Goal: Check status

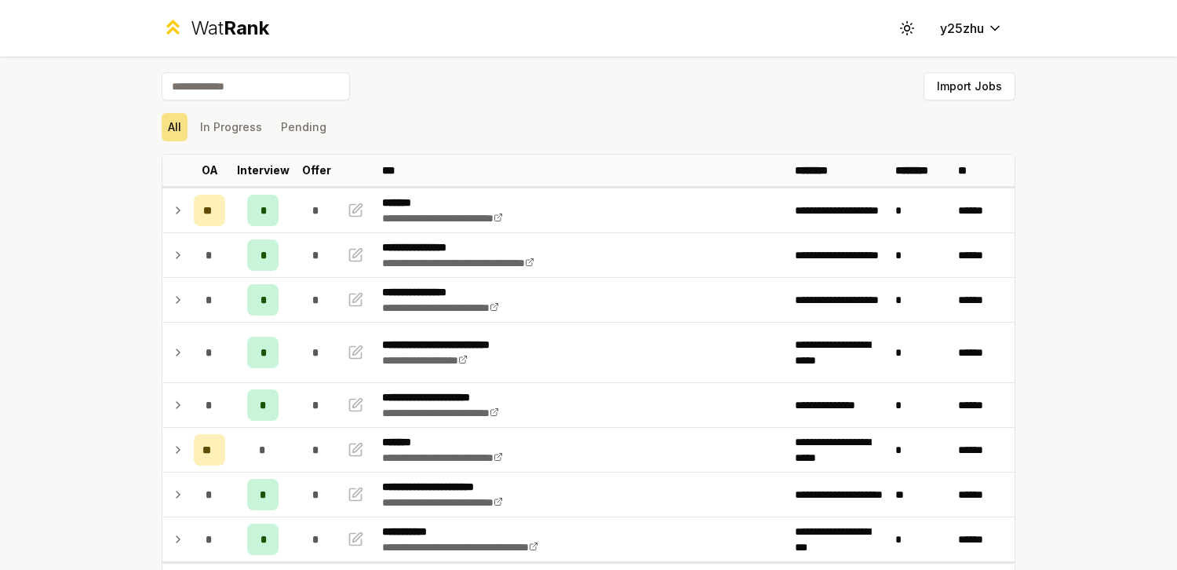
scroll to position [1435, 0]
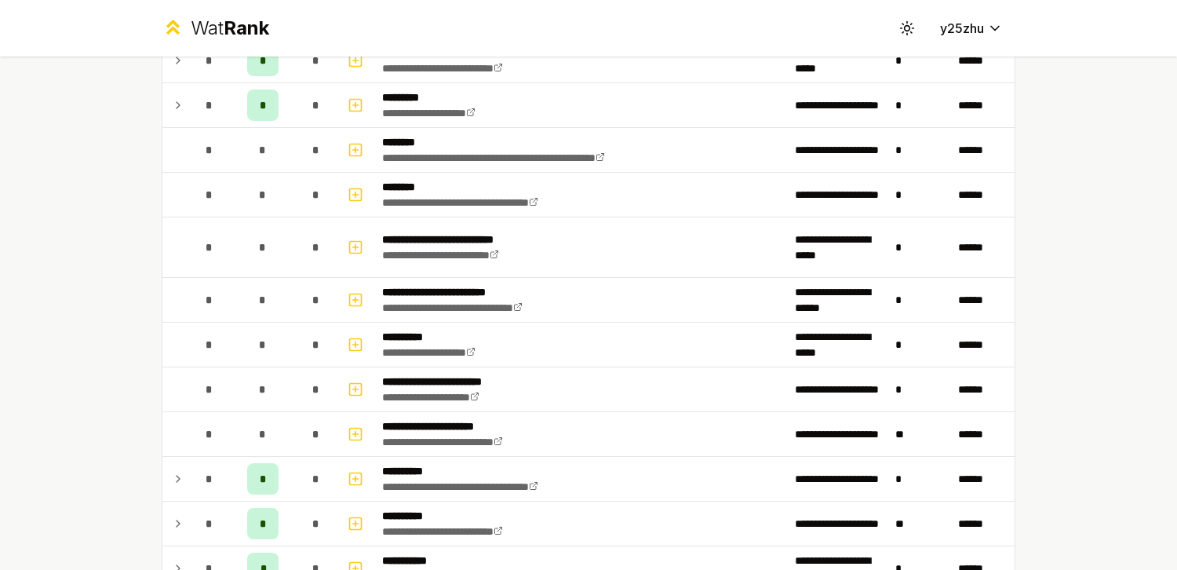
click at [1077, 240] on div "**********" at bounding box center [588, 285] width 1177 height 570
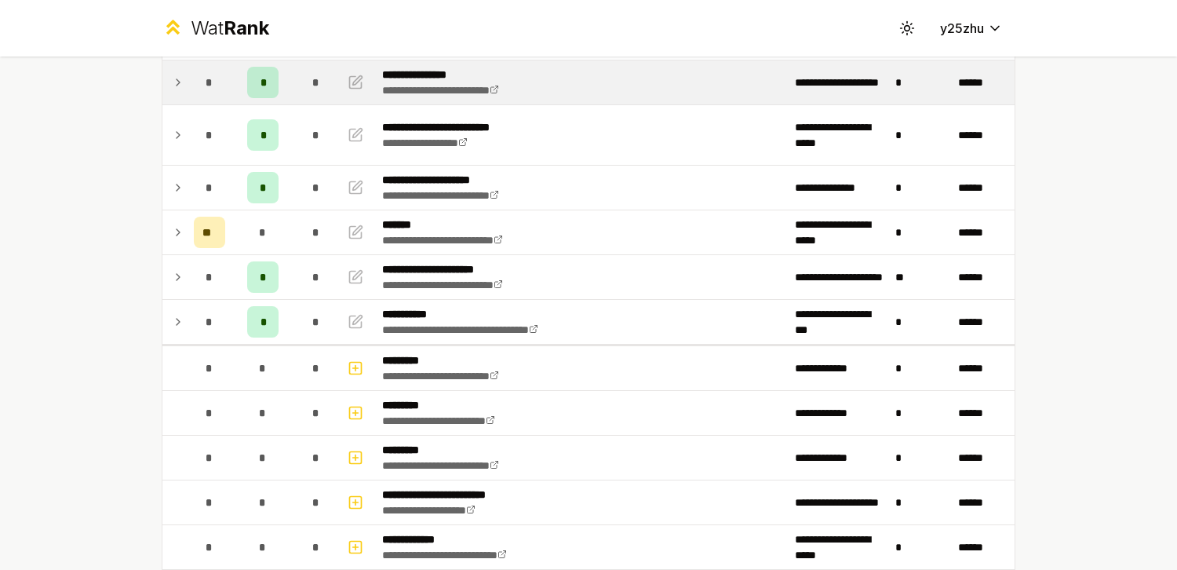
scroll to position [219, 0]
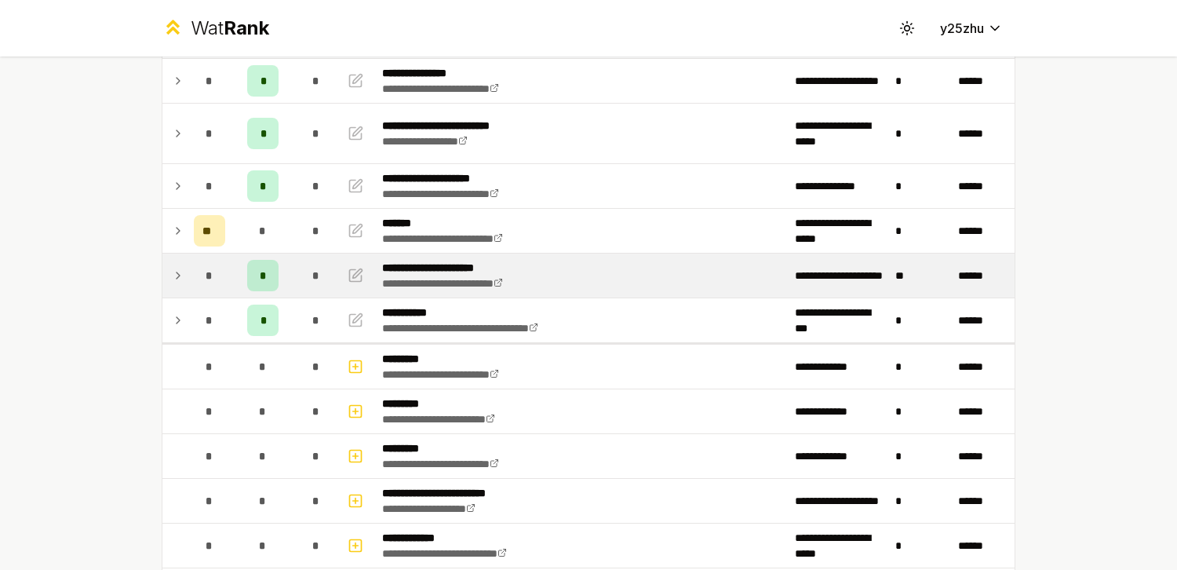
click at [177, 278] on icon at bounding box center [178, 275] width 13 height 19
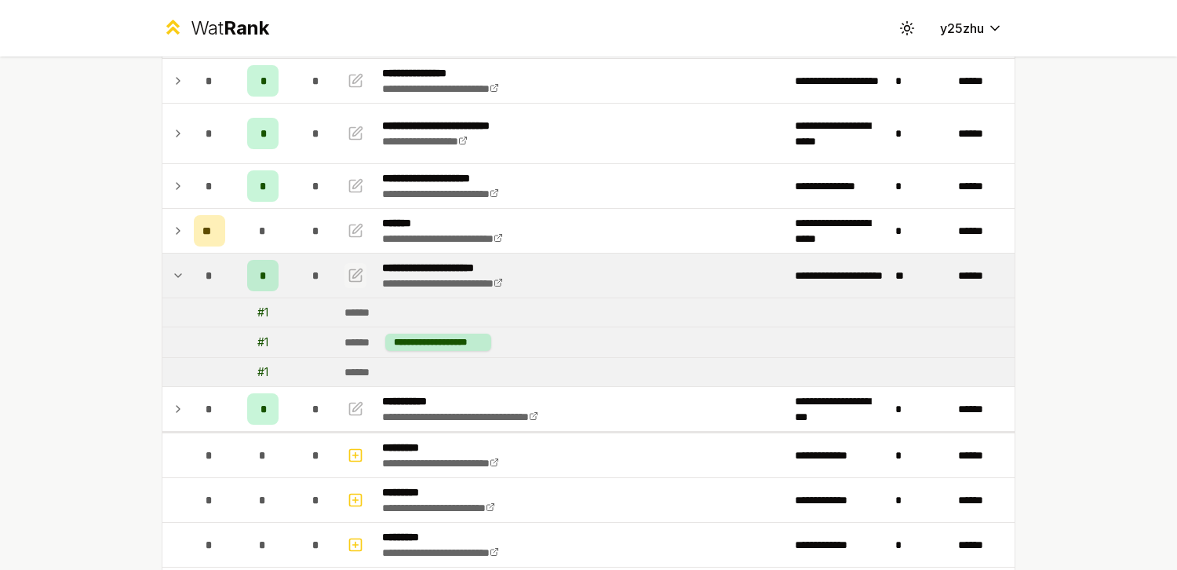
click at [355, 277] on icon "button" at bounding box center [356, 275] width 12 height 12
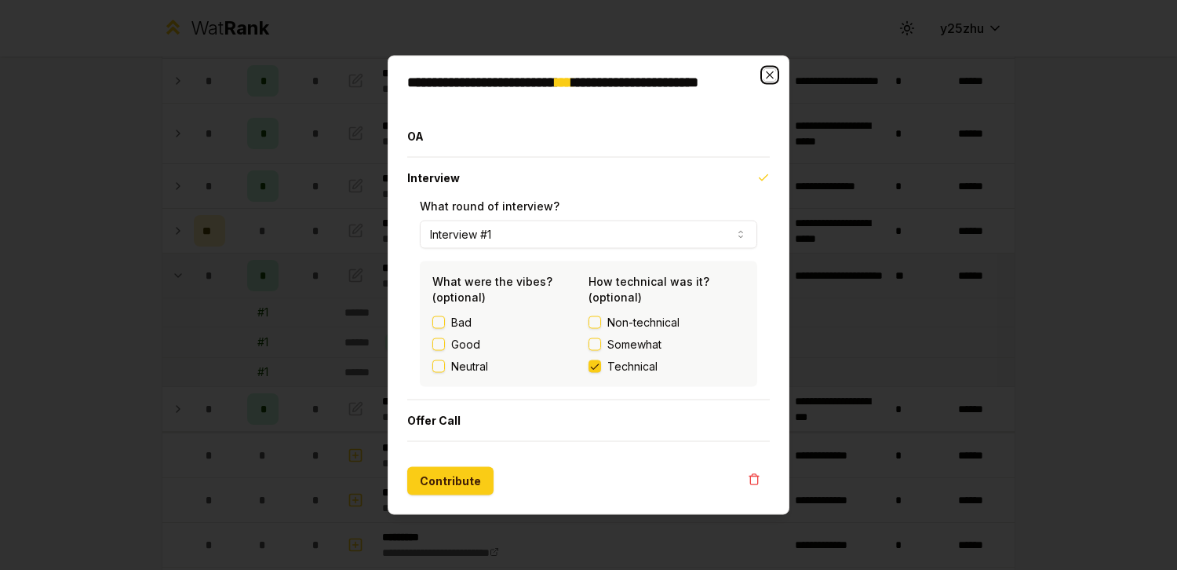
click at [769, 72] on icon "button" at bounding box center [769, 75] width 13 height 13
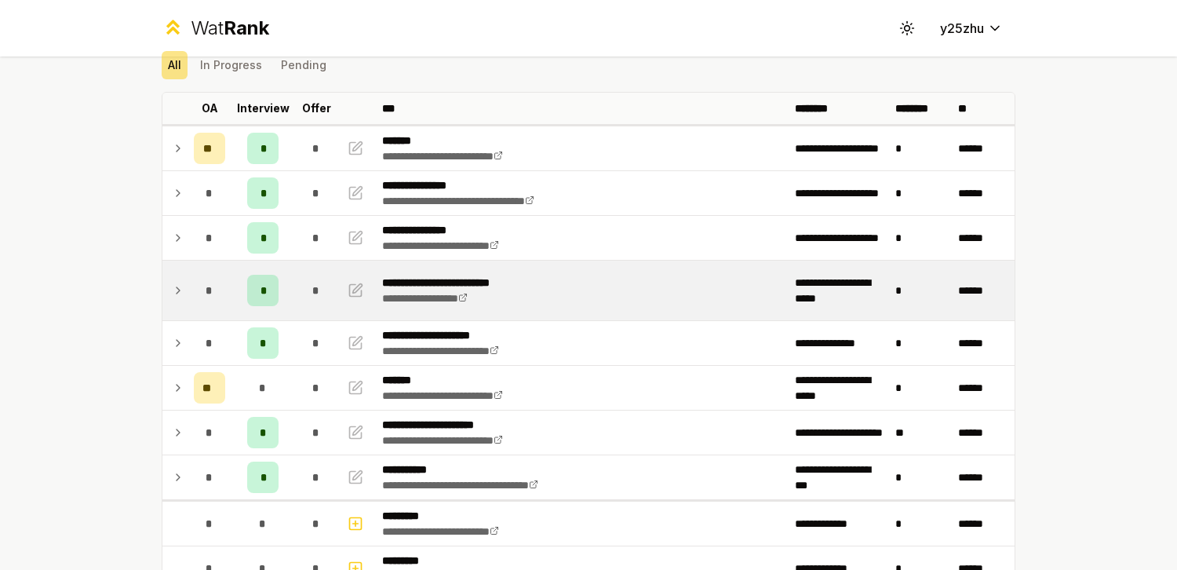
scroll to position [86, 0]
